Goal: Task Accomplishment & Management: Manage account settings

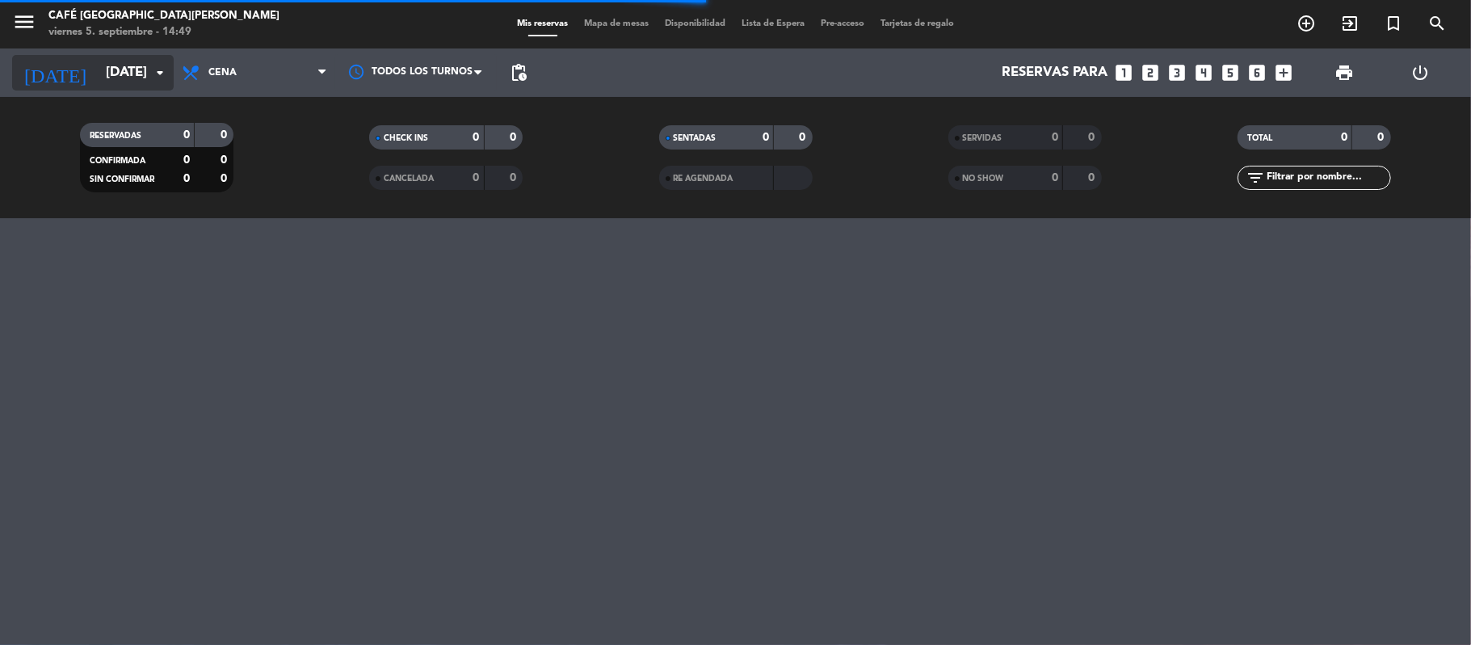
click at [104, 75] on input "[DATE]" at bounding box center [185, 73] width 175 height 32
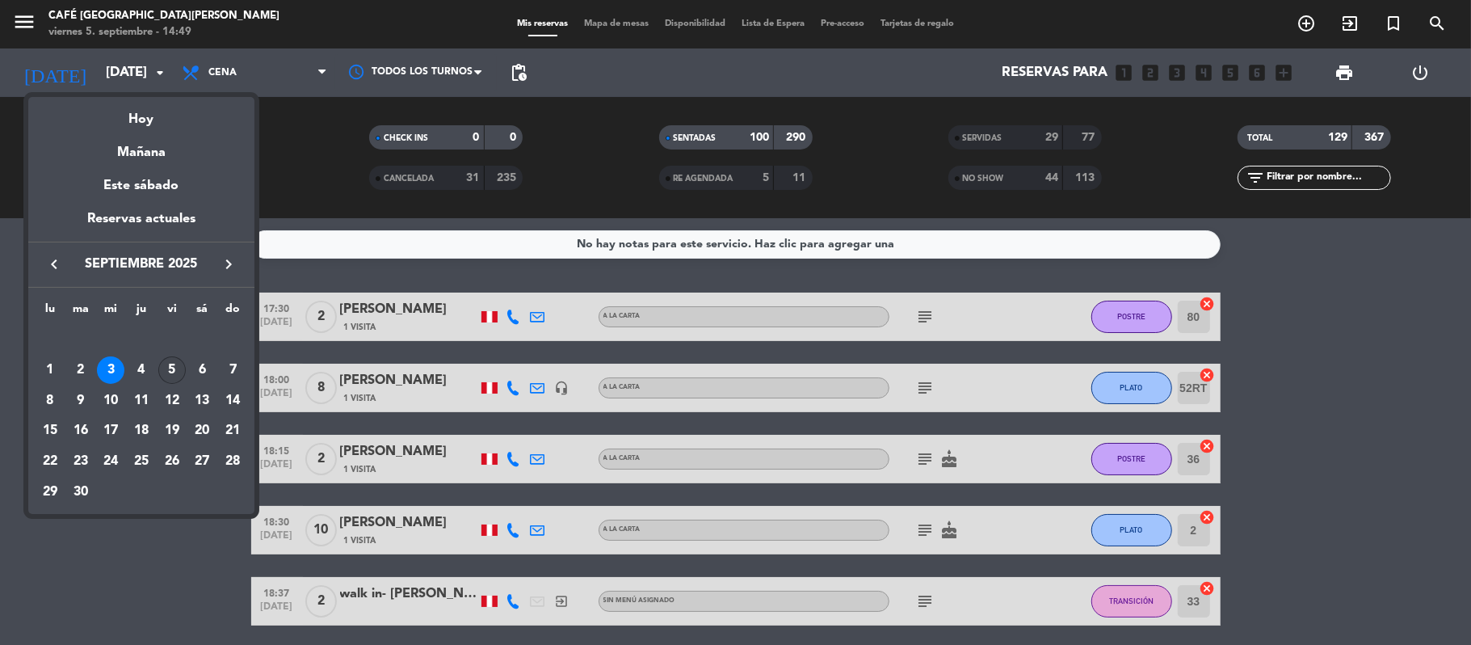
click at [171, 369] on div "5" at bounding box center [171, 369] width 27 height 27
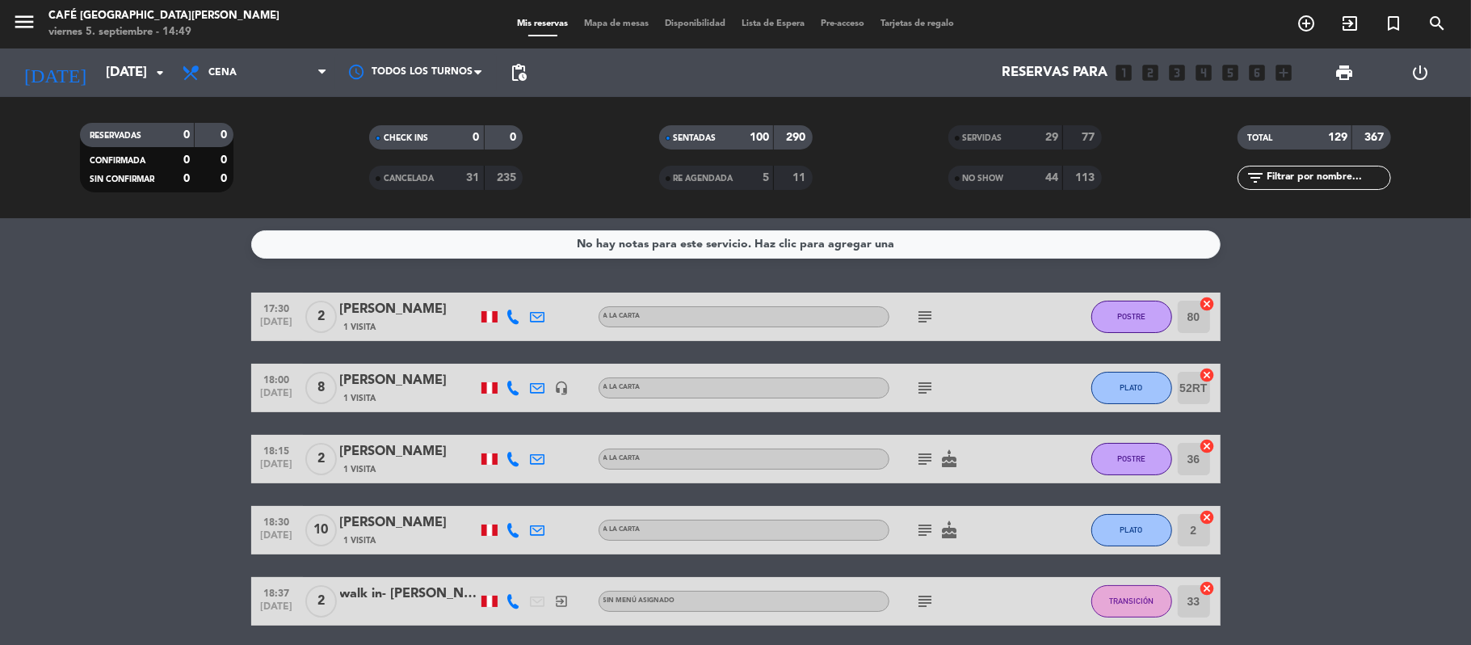
type input "[DATE]"
click at [619, 29] on div "Mis reservas Mapa de mesas Disponibilidad Lista de Espera Pre-acceso Tarjetas d…" at bounding box center [735, 24] width 453 height 15
click at [621, 23] on span "Mapa de mesas" at bounding box center [616, 23] width 81 height 9
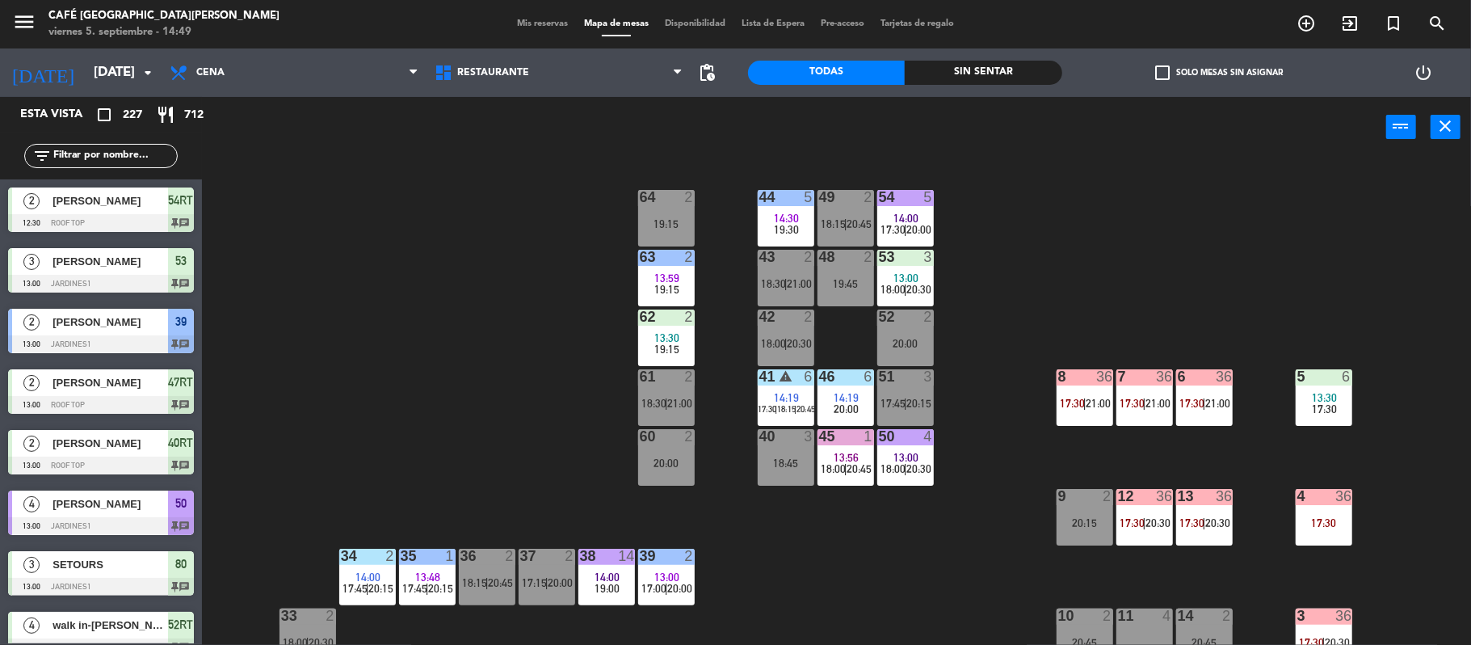
click at [971, 562] on div "44 5 14:30 19:30 49 2 18:15 | 20:45 54 5 14:00 17:30 | 20:00 64 2 19:15 48 2 19…" at bounding box center [844, 404] width 1255 height 487
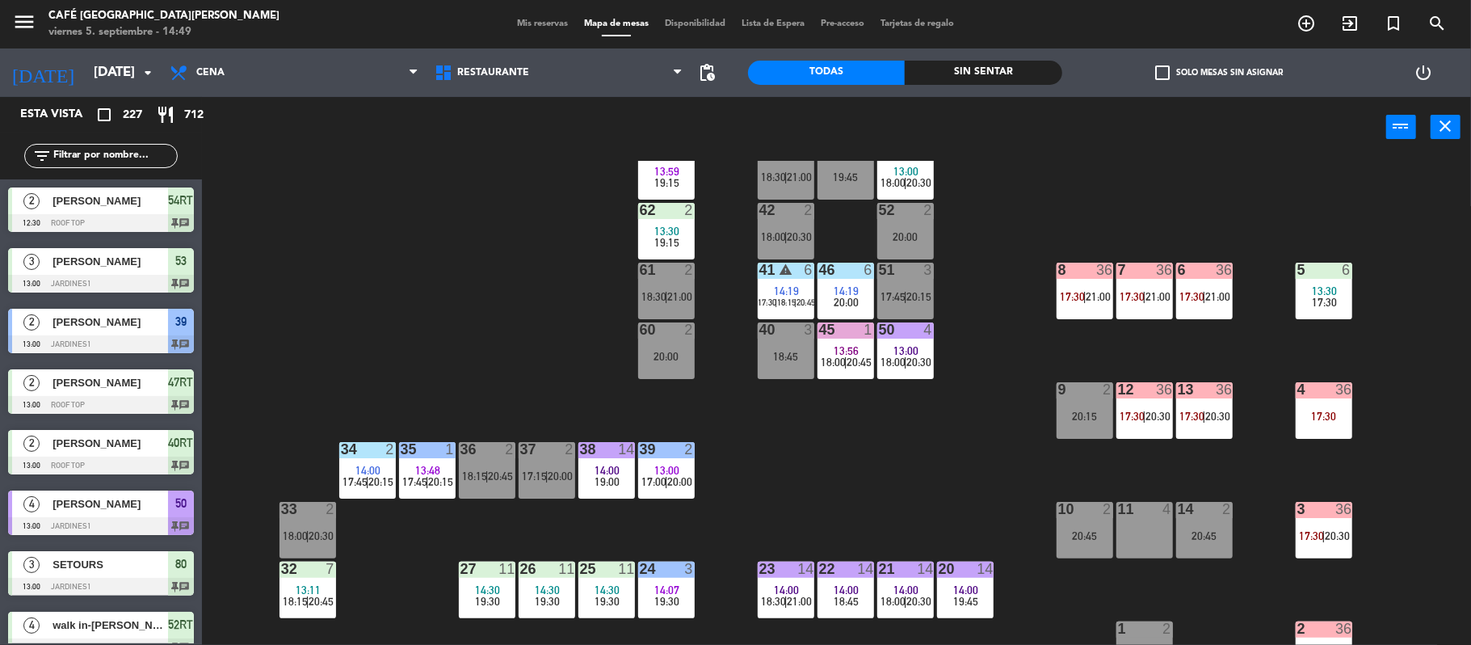
scroll to position [172, 0]
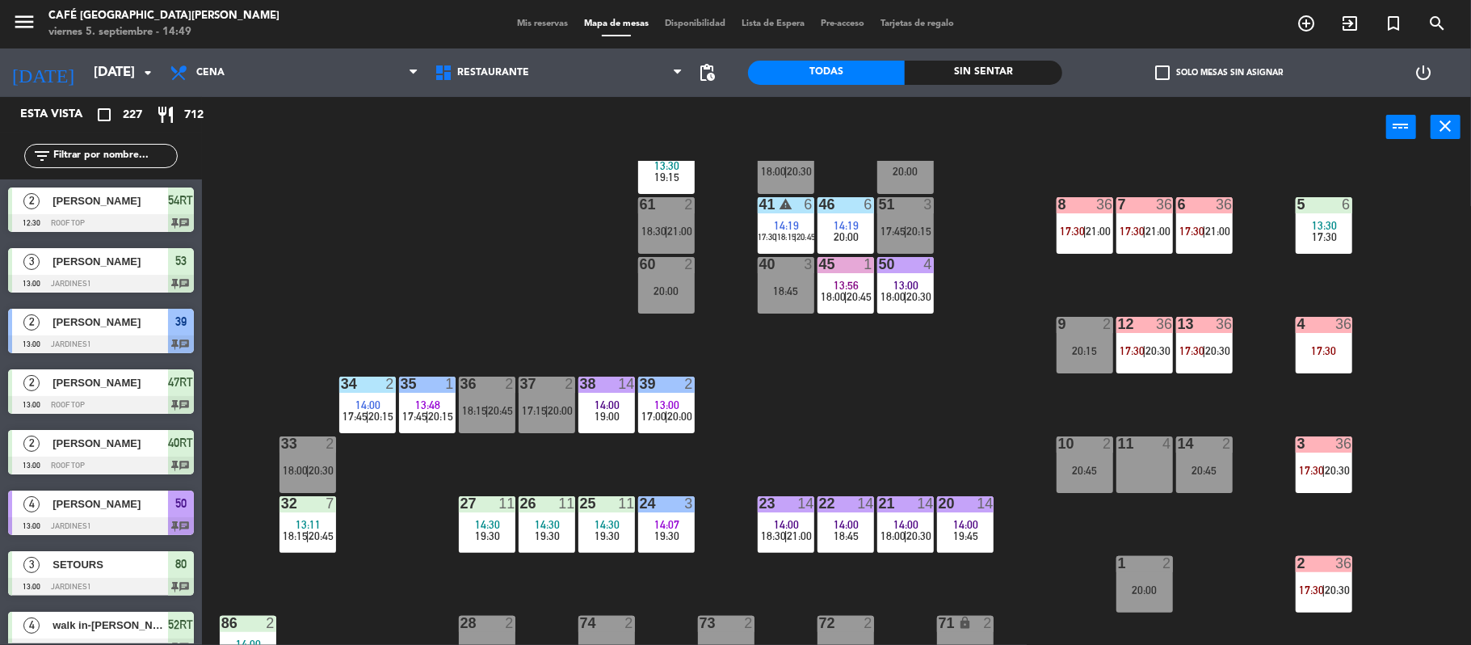
click at [1329, 326] on div at bounding box center [1323, 324] width 27 height 15
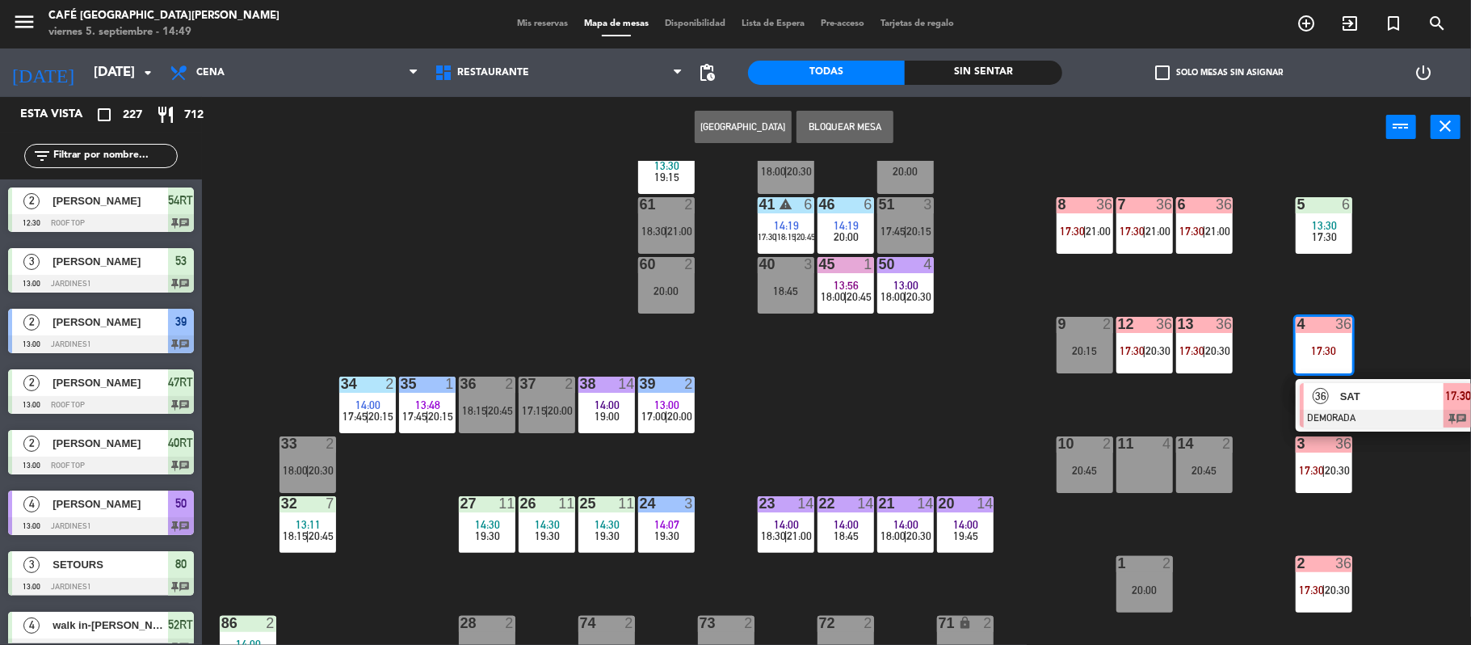
click at [1382, 422] on div at bounding box center [1387, 419] width 174 height 18
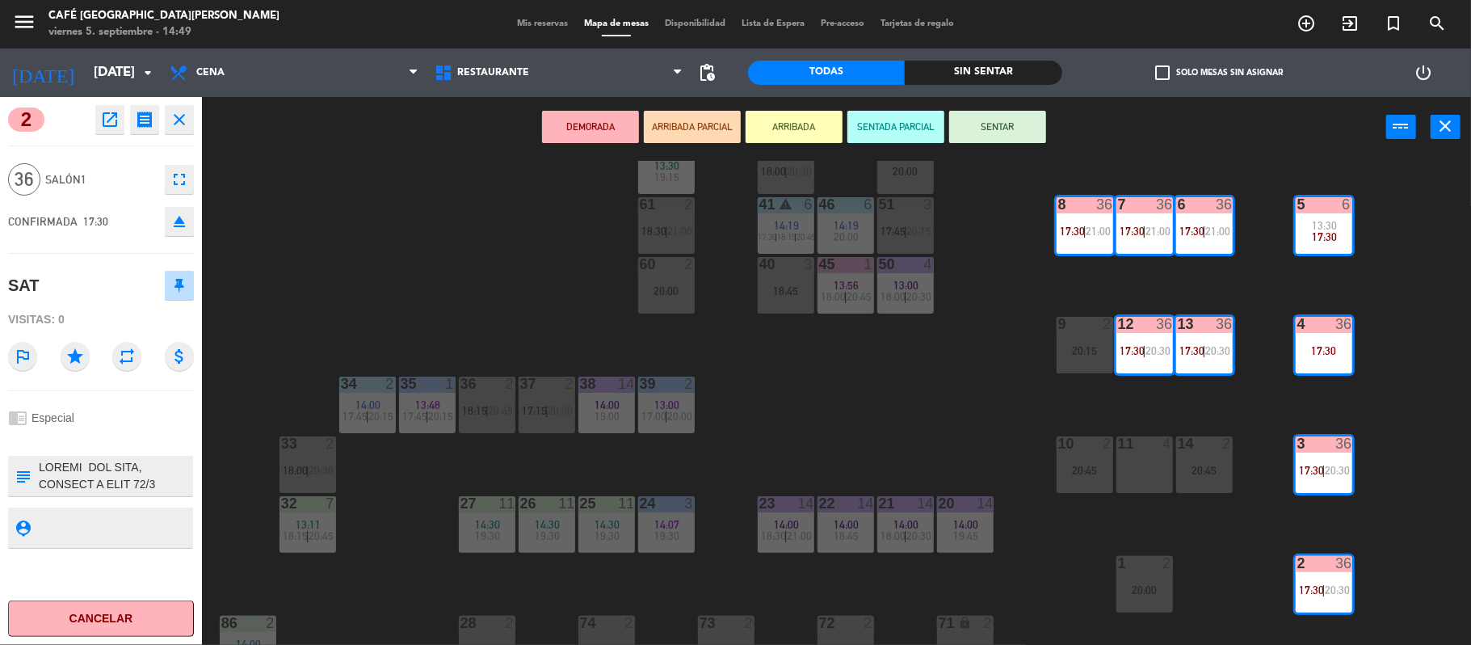
click at [107, 123] on icon "open_in_new" at bounding box center [109, 119] width 19 height 19
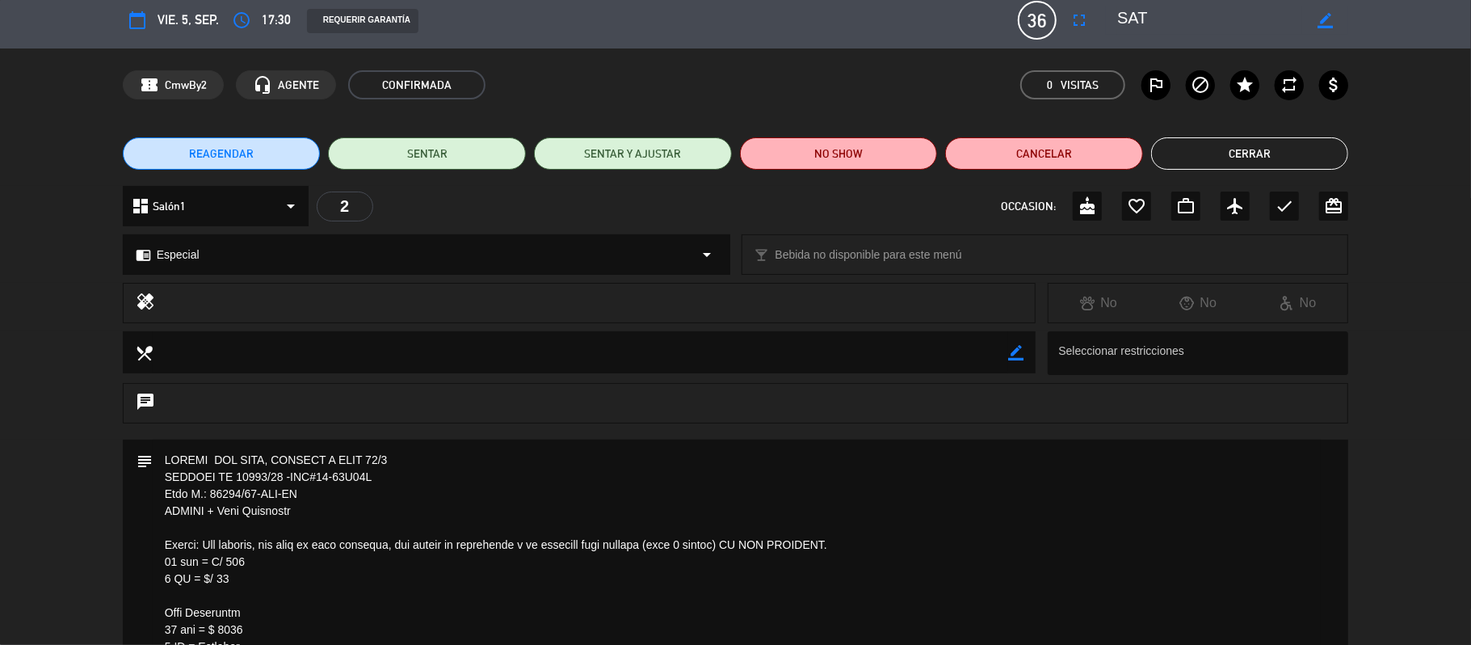
scroll to position [0, 0]
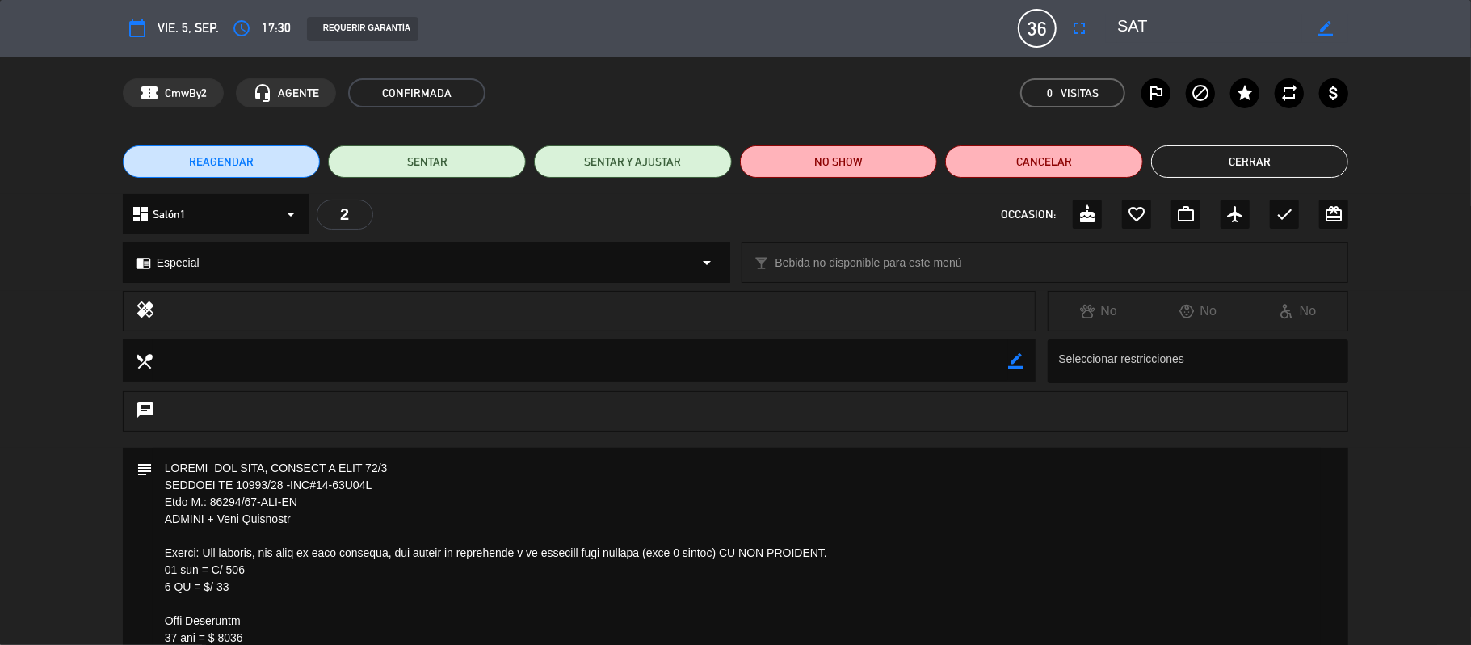
click at [1235, 159] on button "Cerrar" at bounding box center [1250, 161] width 198 height 32
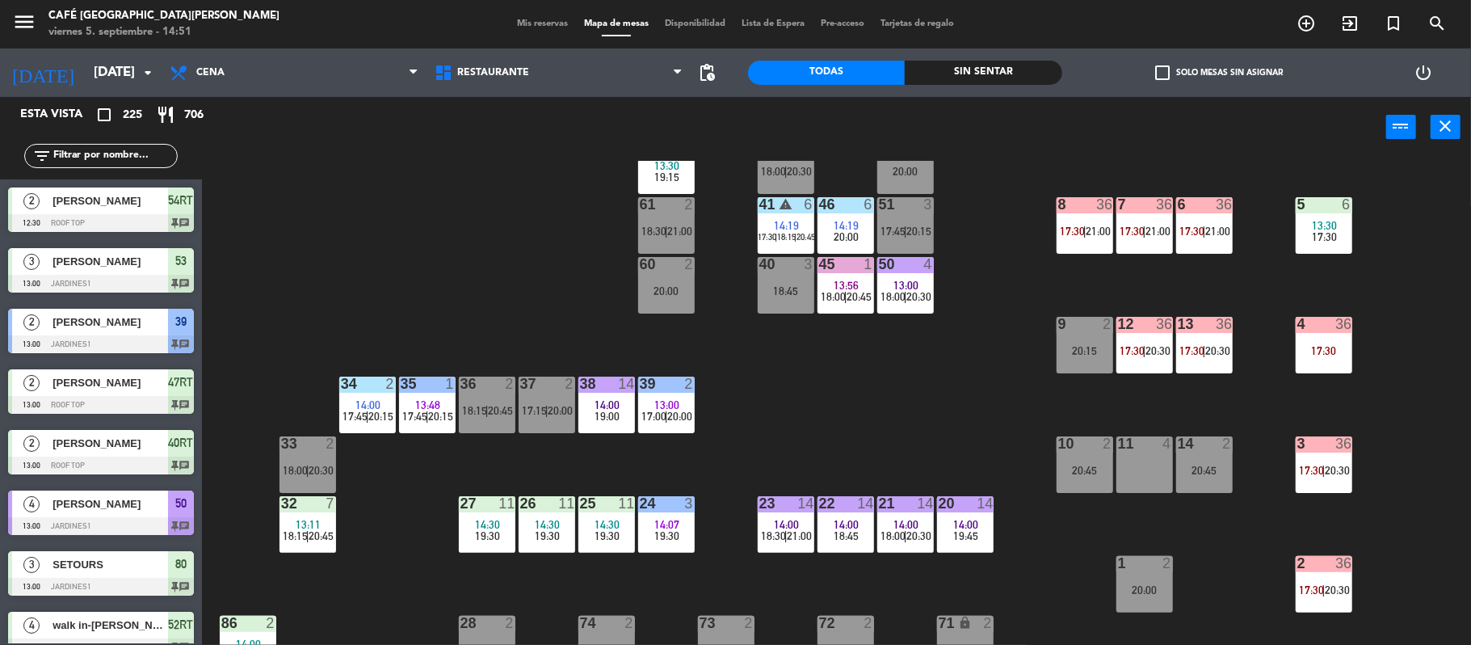
scroll to position [3, 0]
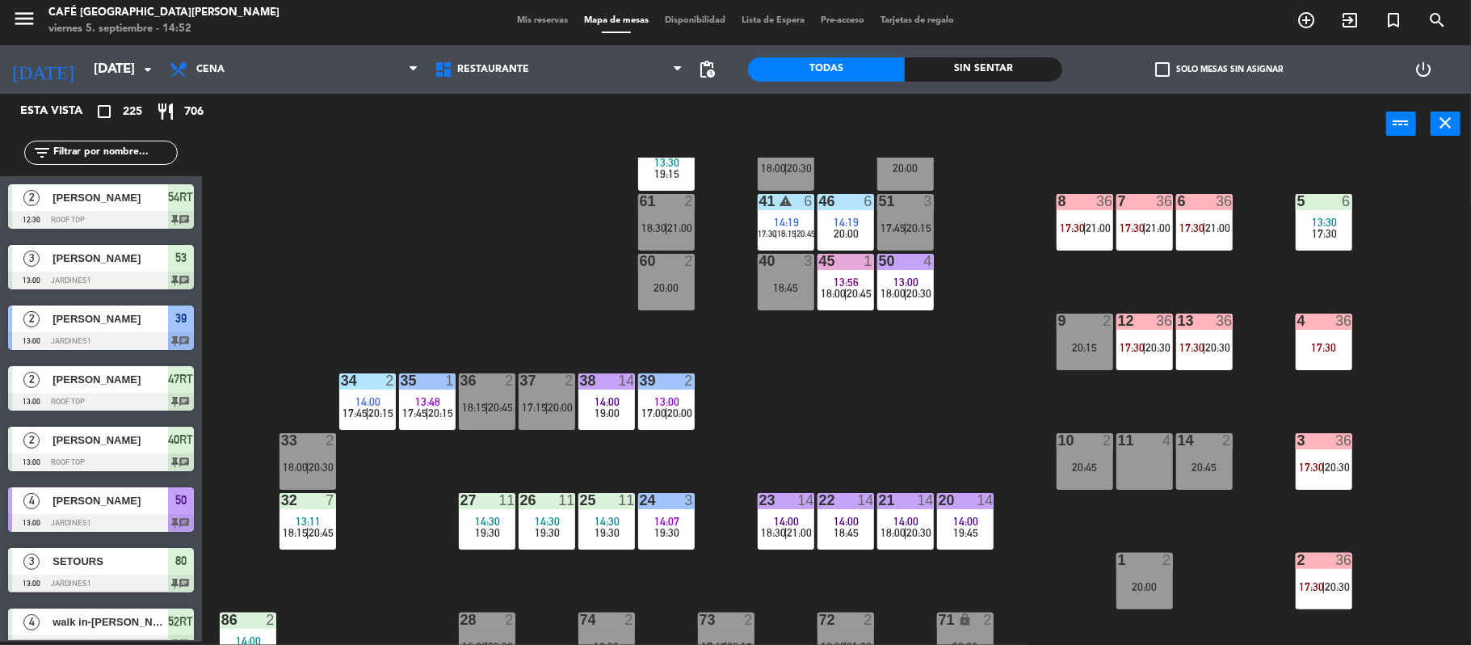
click at [848, 511] on div "22 14 14:00 18:45" at bounding box center [846, 521] width 57 height 57
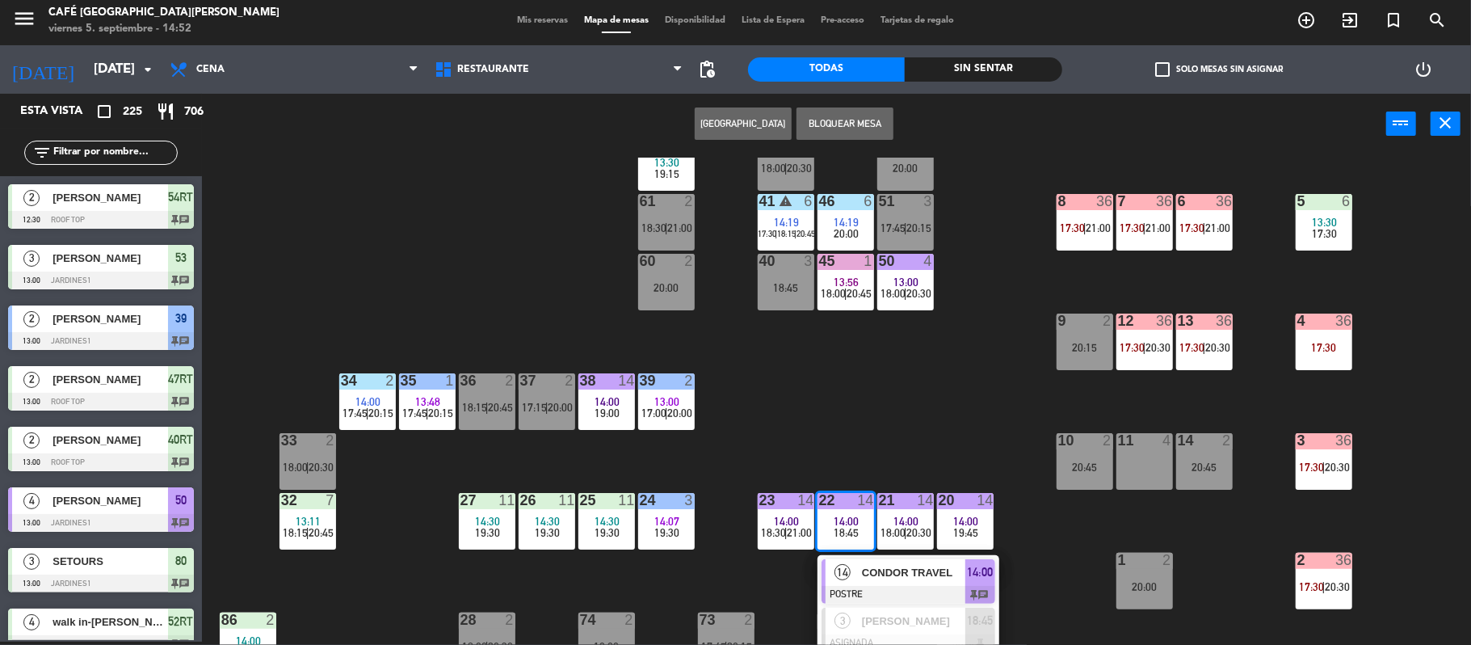
click at [848, 511] on div "22 14 14:00 18:45" at bounding box center [846, 521] width 57 height 57
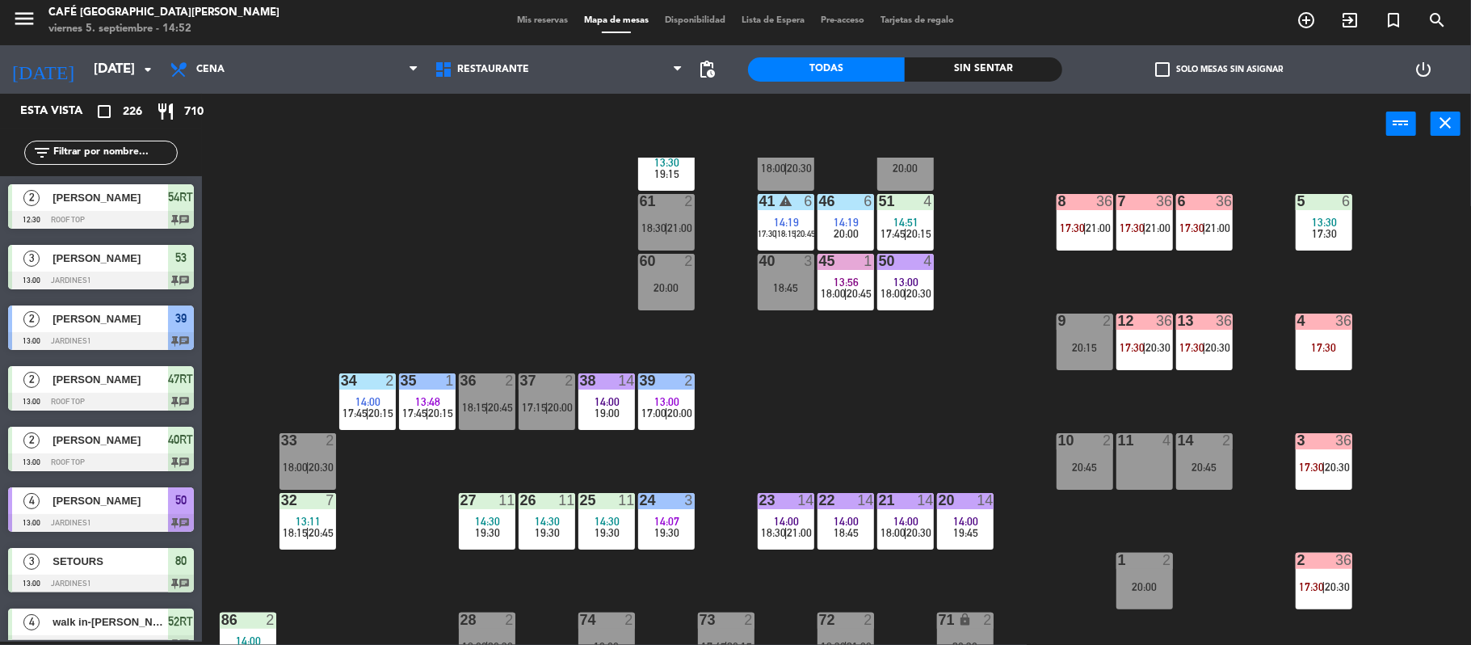
click at [524, 29] on div "menu Café Museo [PERSON_NAME] [DATE] 5. septiembre - 14:52 Mis reservas Mapa de…" at bounding box center [735, 21] width 1471 height 48
click at [524, 20] on span "Mis reservas" at bounding box center [542, 20] width 67 height 9
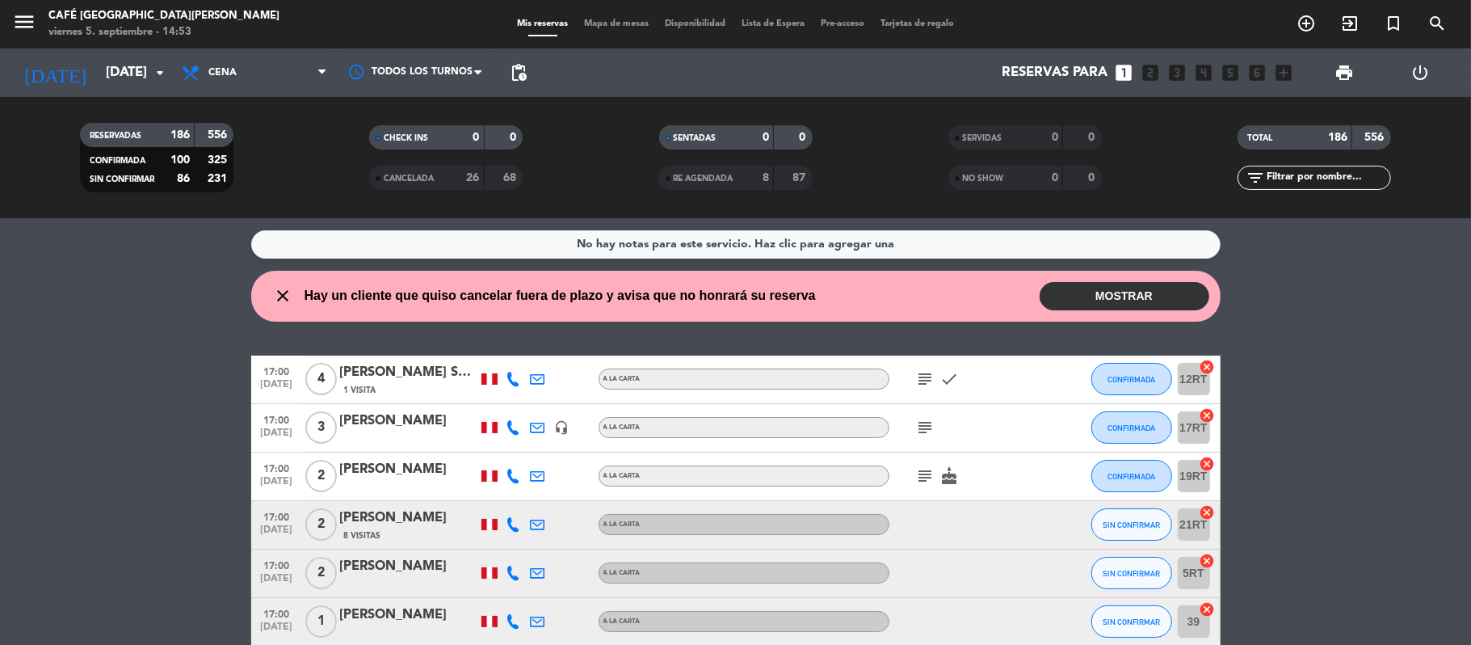
click at [524, 20] on span "Mis reservas" at bounding box center [542, 23] width 67 height 9
click at [1293, 179] on input "text" at bounding box center [1327, 178] width 125 height 18
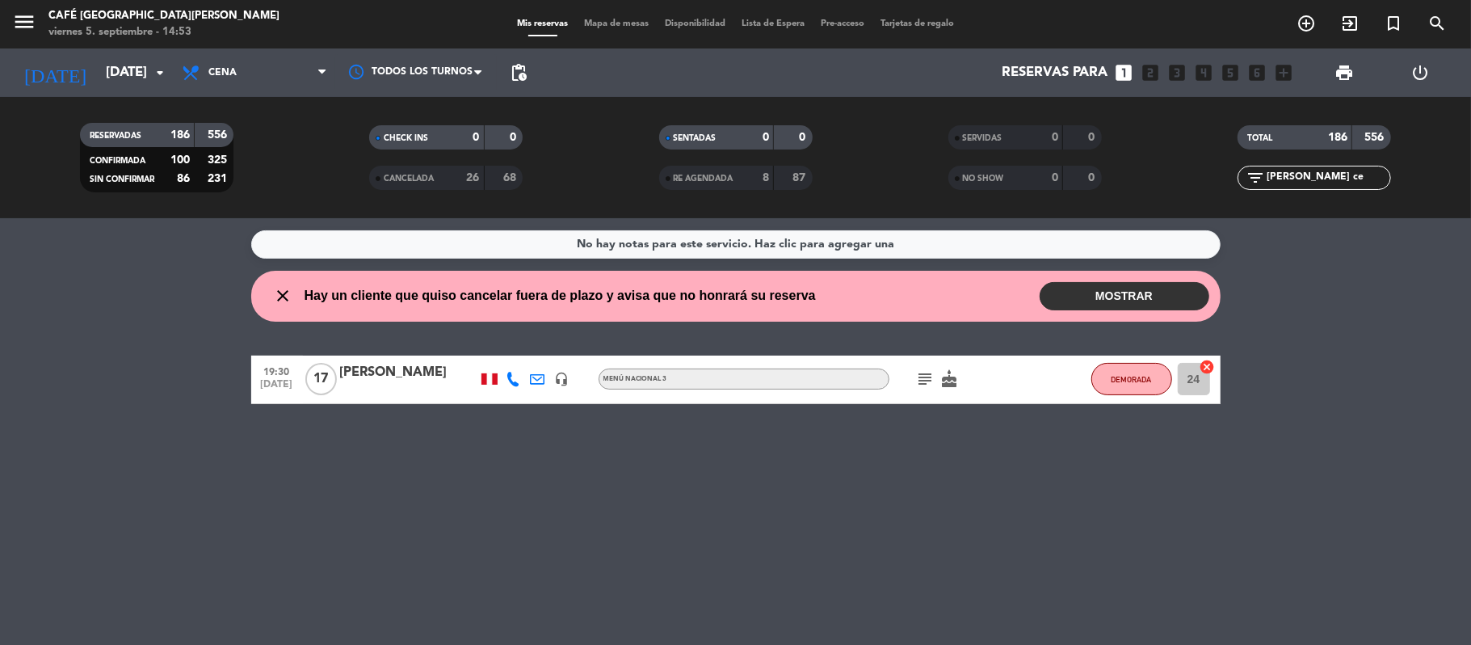
type input "[PERSON_NAME] ce"
click at [407, 389] on div at bounding box center [408, 389] width 137 height 13
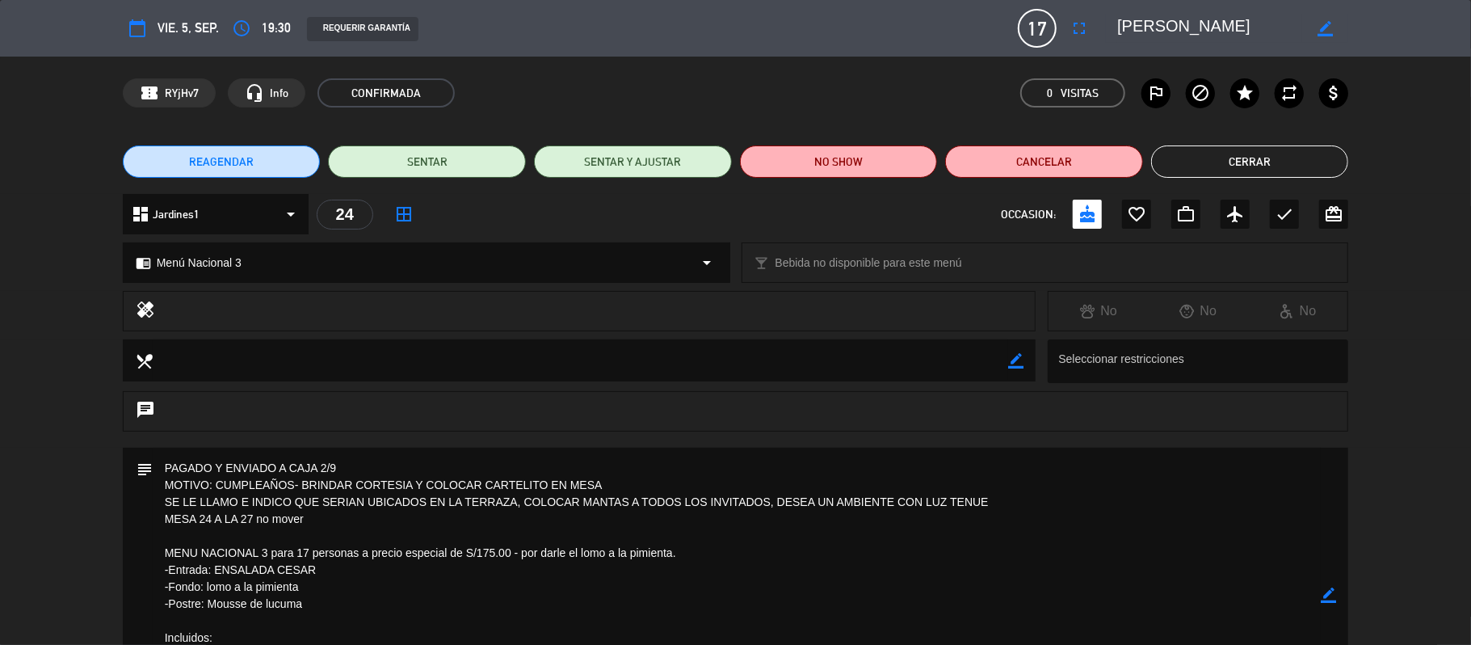
click at [812, 357] on textarea at bounding box center [581, 359] width 856 height 41
click at [1108, 420] on div "chat" at bounding box center [736, 411] width 1226 height 40
click at [1275, 162] on button "Cerrar" at bounding box center [1250, 161] width 198 height 32
